Goal: Find specific page/section: Find specific page/section

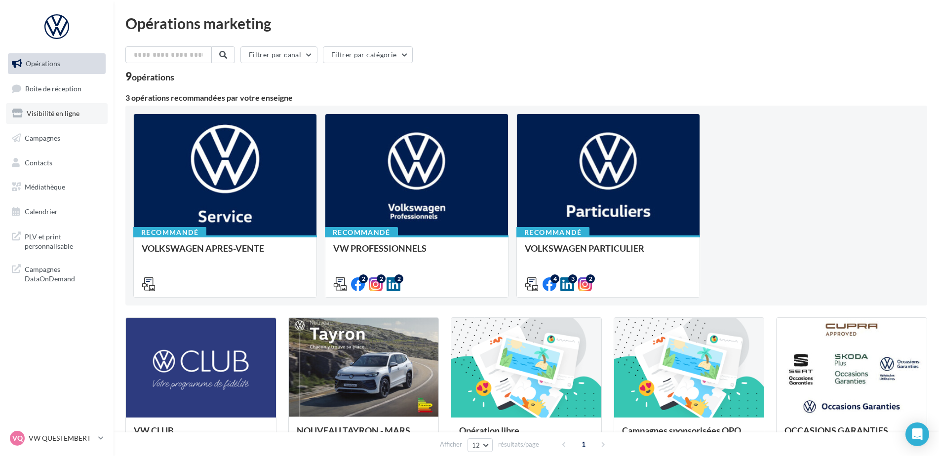
click at [44, 108] on link "Visibilité en ligne" at bounding box center [57, 113] width 102 height 21
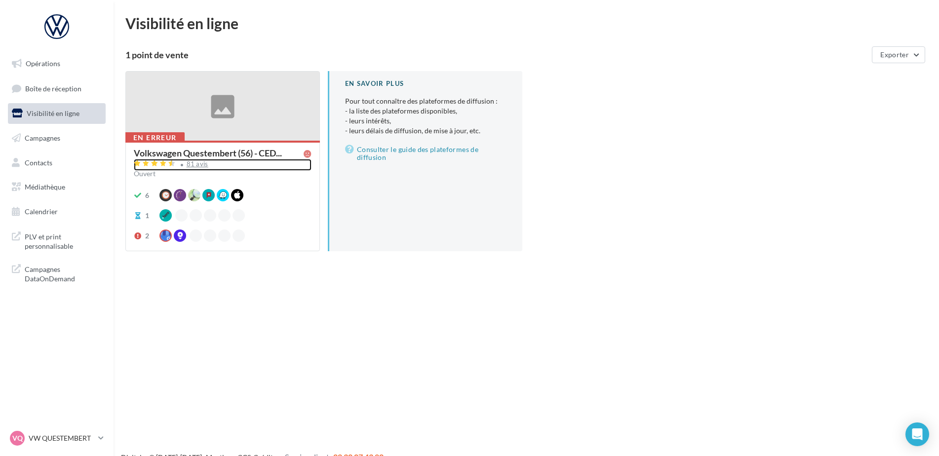
click at [189, 164] on div "81 avis" at bounding box center [198, 164] width 22 height 6
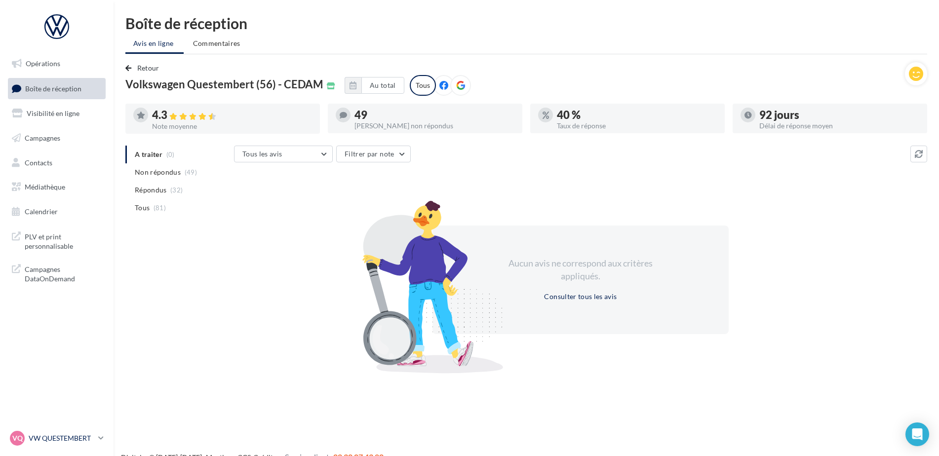
click at [61, 435] on p "VW QUESTEMBERT" at bounding box center [62, 438] width 66 height 10
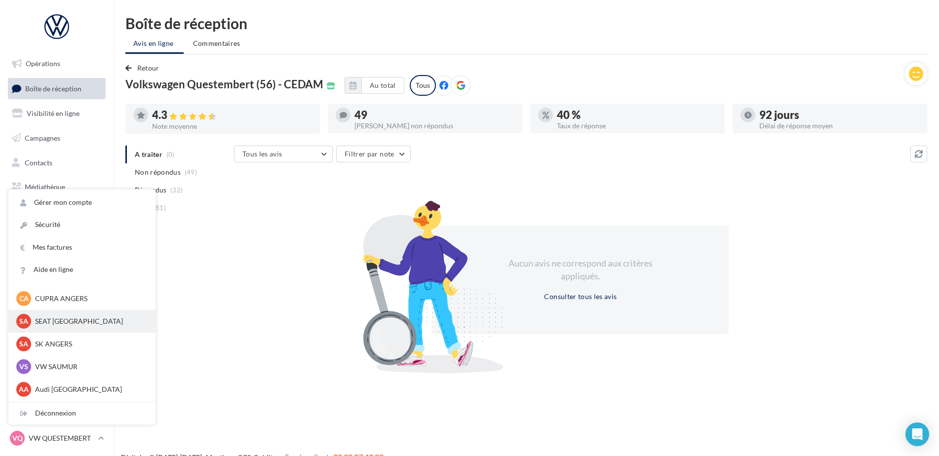
scroll to position [91, 0]
